Goal: Obtain resource: Download file/media

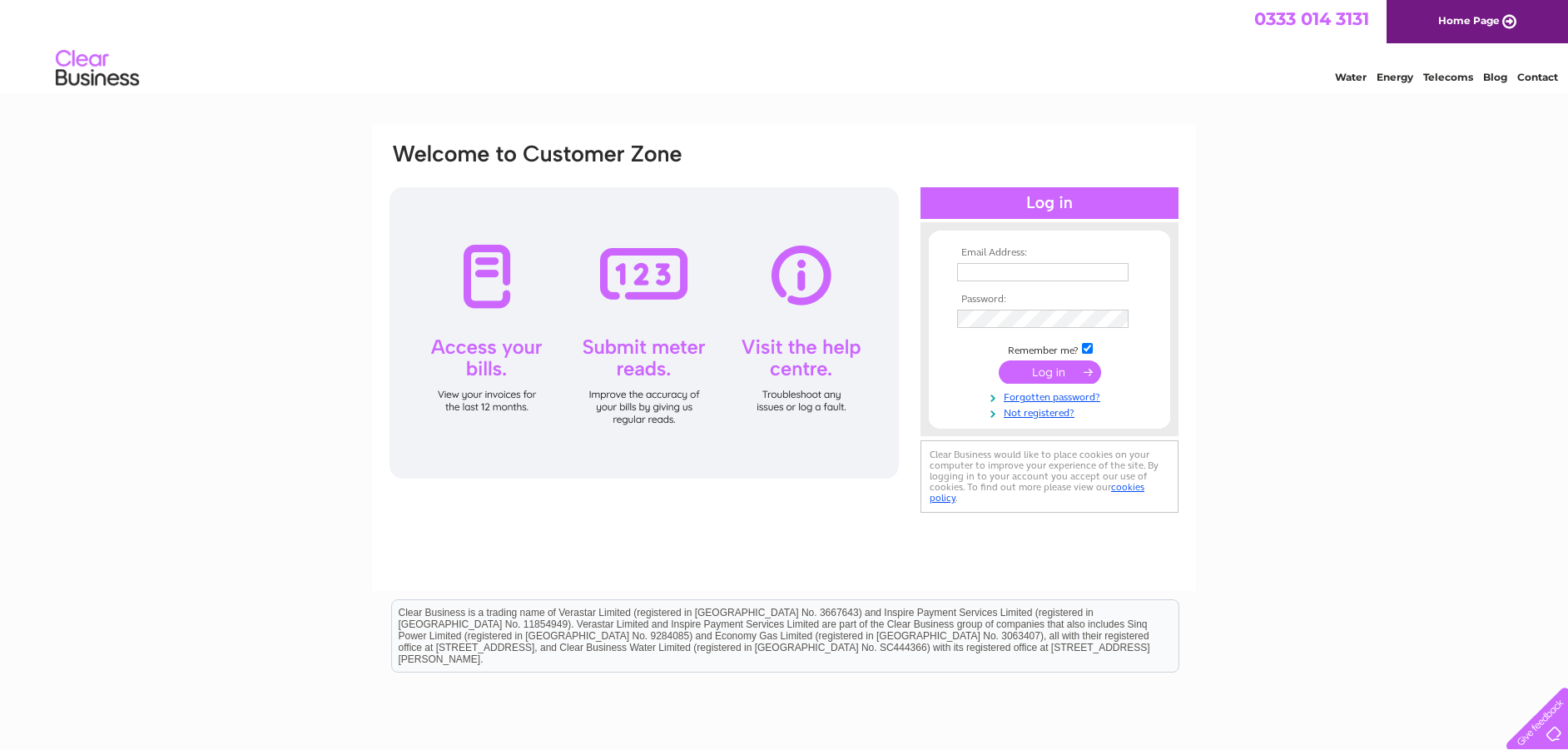
type input "gillian@fis.scot"
click at [1040, 373] on input "submit" at bounding box center [1050, 371] width 103 height 23
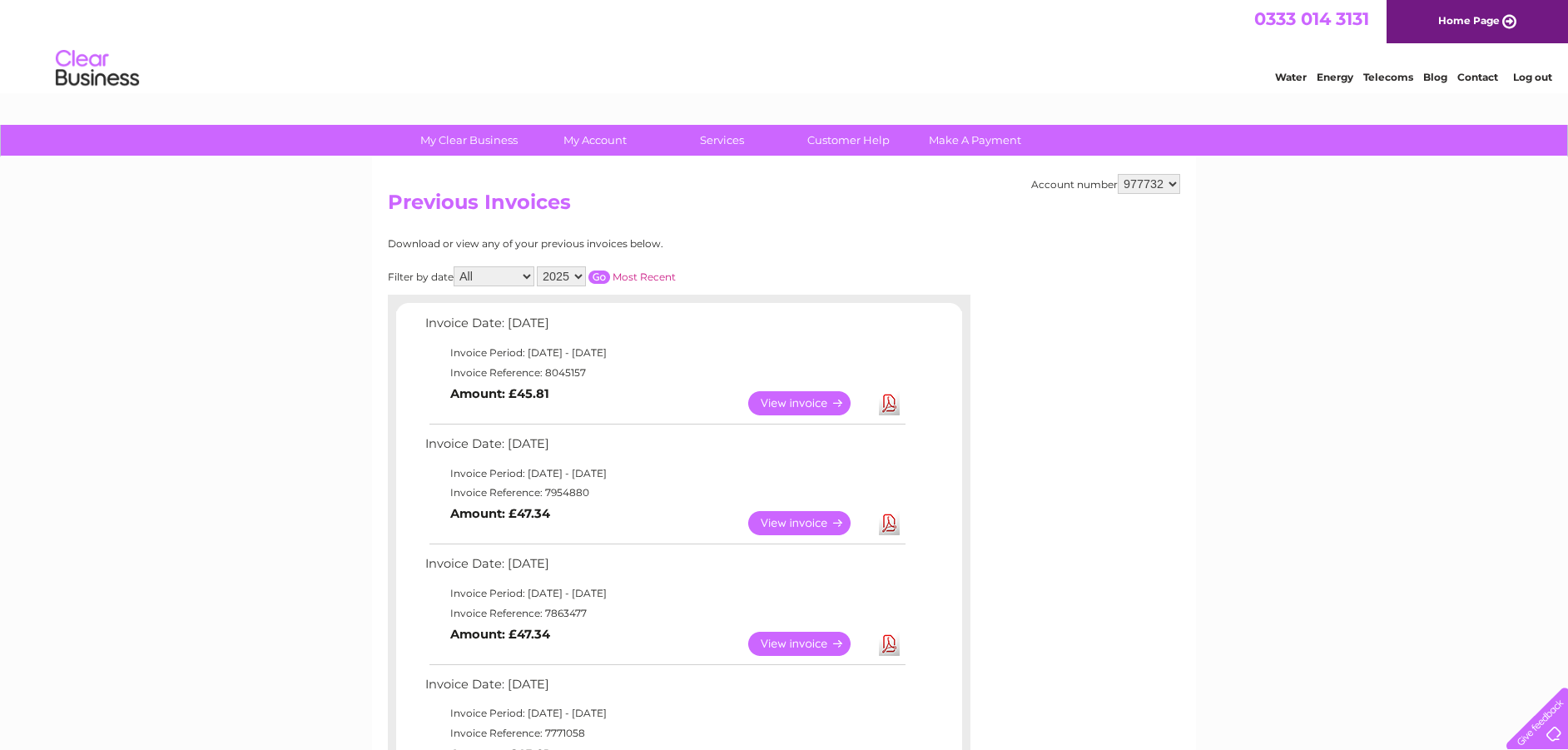
click at [893, 399] on link "Download" at bounding box center [889, 404] width 21 height 24
click at [1533, 71] on link "Log out" at bounding box center [1533, 78] width 39 height 13
